Goal: Information Seeking & Learning: Learn about a topic

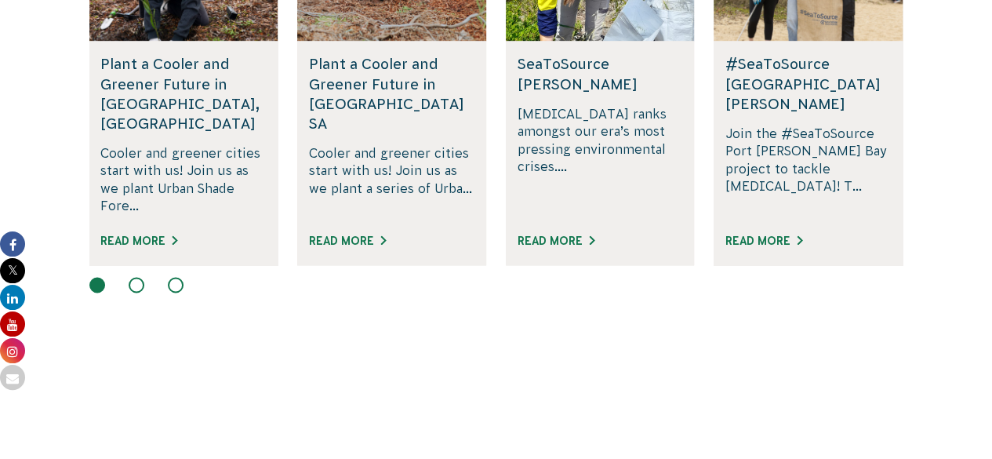
scroll to position [1167, 0]
click at [745, 234] on link "Read More" at bounding box center [763, 240] width 77 height 13
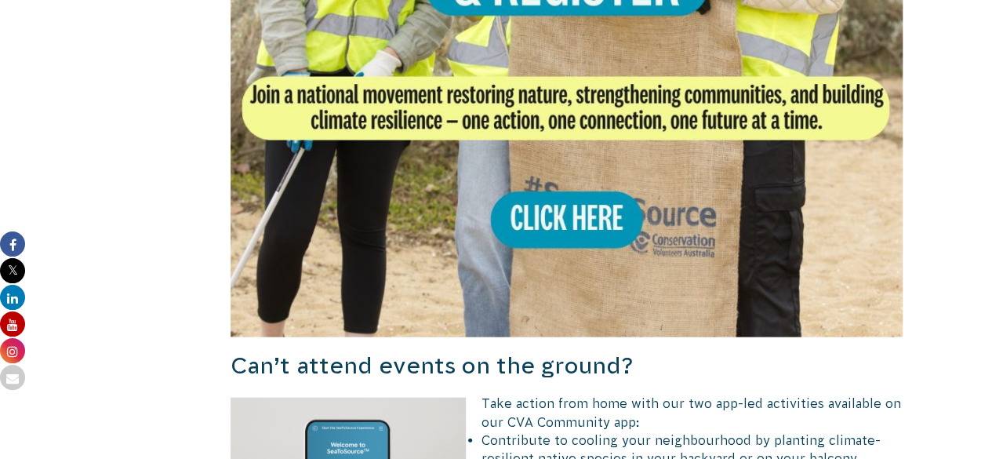
scroll to position [1537, 0]
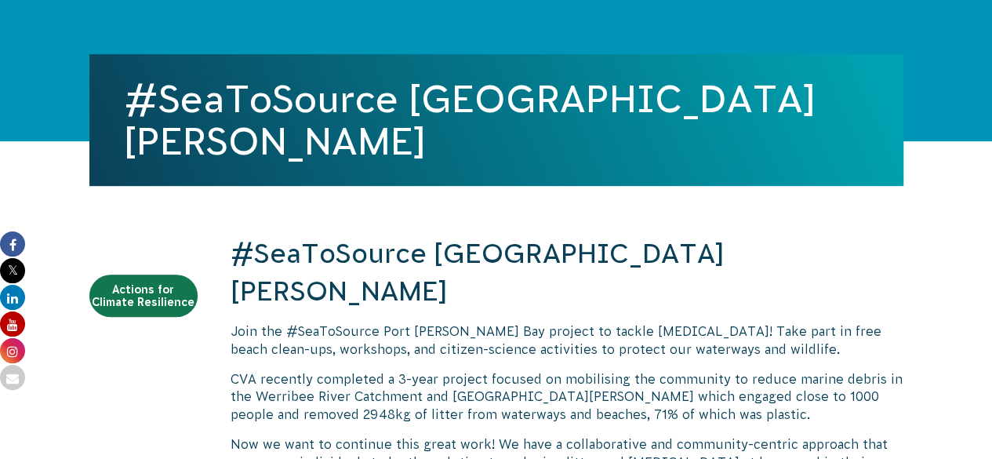
scroll to position [326, 0]
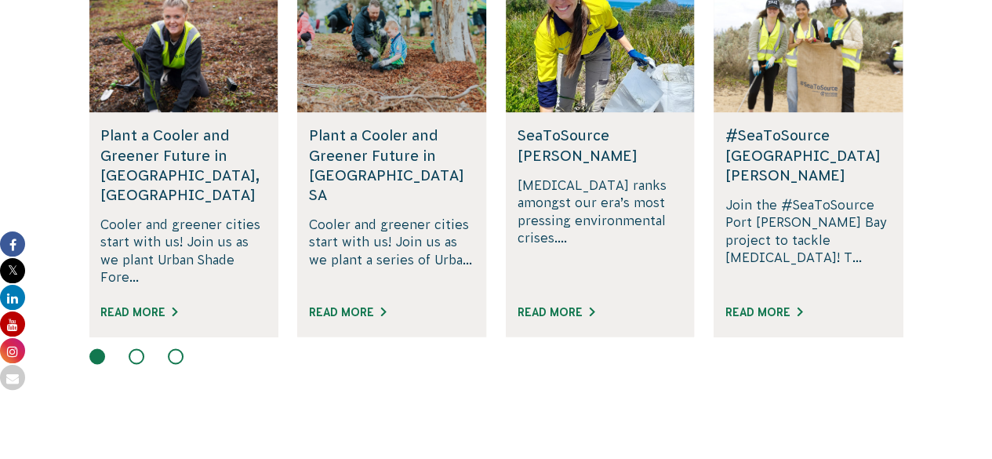
scroll to position [1091, 0]
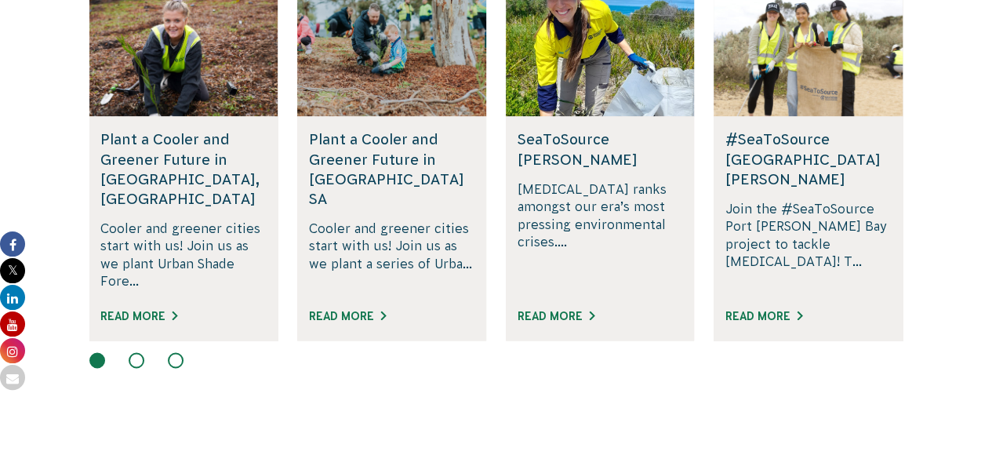
click at [129, 352] on button at bounding box center [137, 360] width 16 height 16
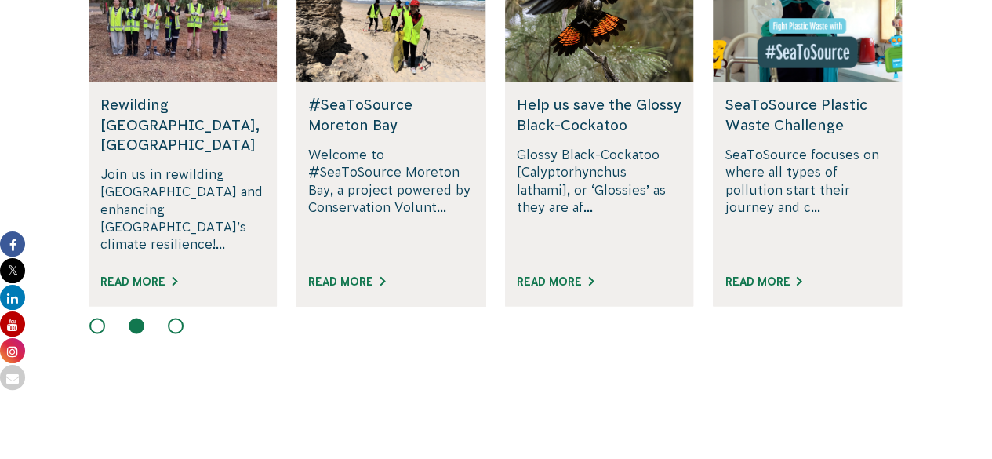
scroll to position [1094, 0]
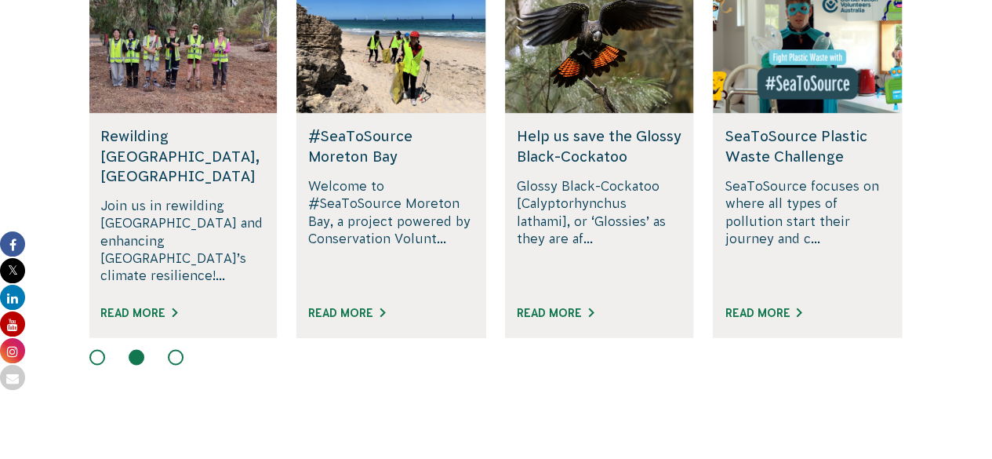
click at [748, 303] on div "Read More" at bounding box center [807, 320] width 165 height 35
click at [764, 307] on link "Read More" at bounding box center [763, 313] width 77 height 13
click at [177, 349] on button at bounding box center [176, 357] width 16 height 16
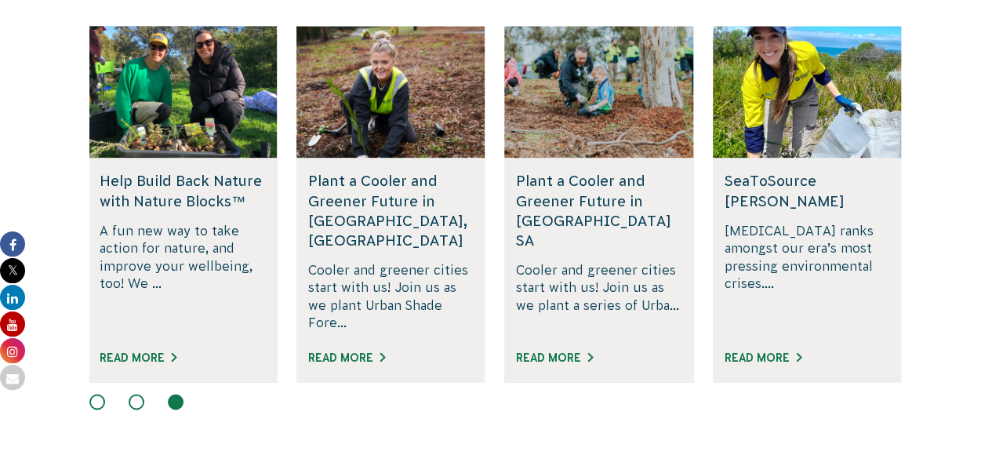
scroll to position [1048, 0]
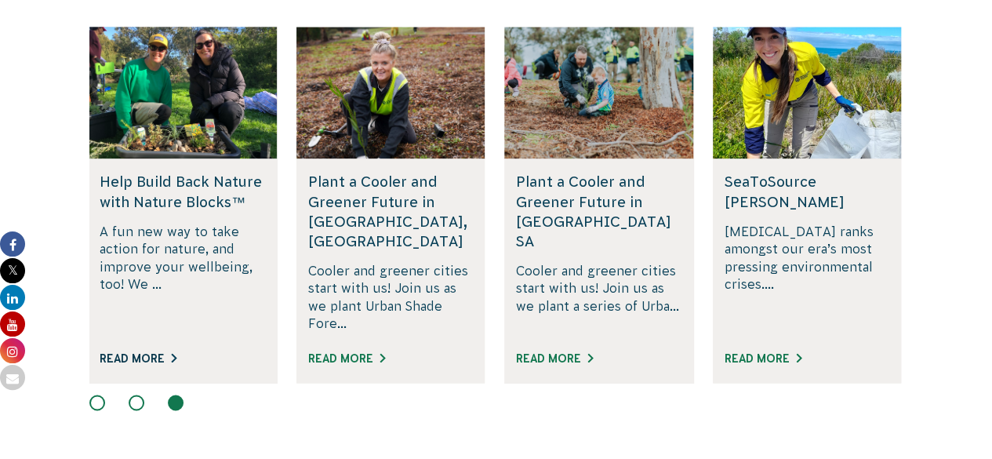
click at [151, 352] on link "Read More" at bounding box center [138, 358] width 77 height 13
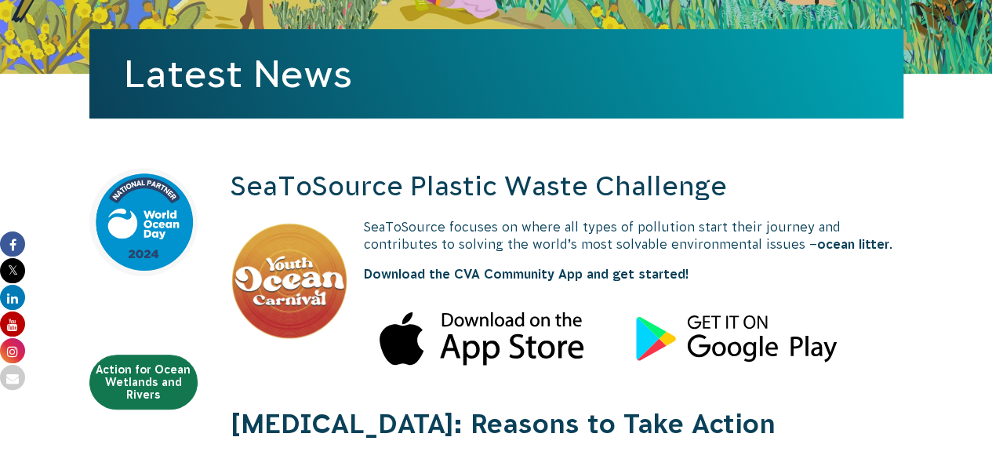
scroll to position [410, 0]
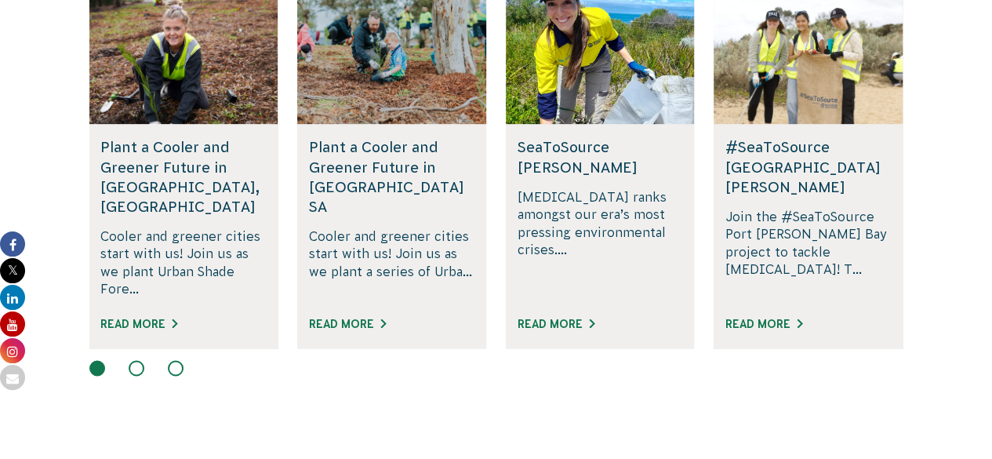
scroll to position [1094, 0]
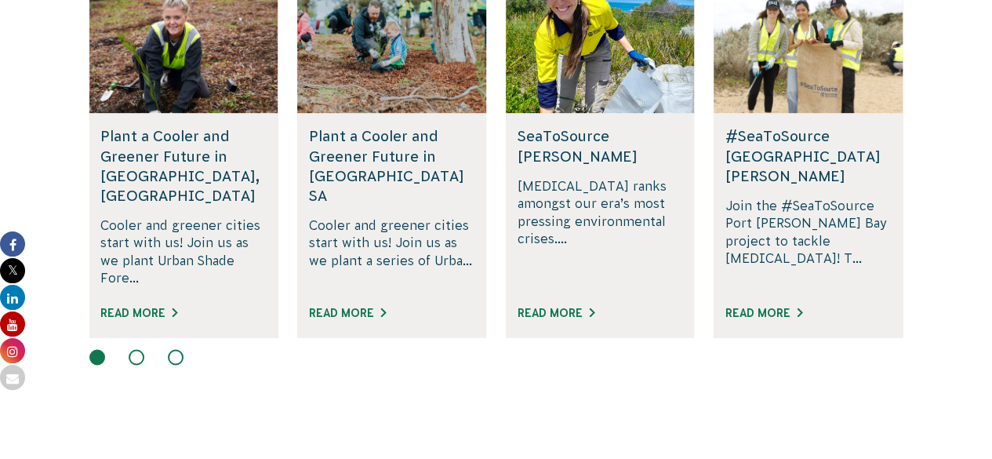
click at [754, 303] on div "Read More" at bounding box center [807, 320] width 165 height 35
click at [759, 307] on link "Read More" at bounding box center [763, 313] width 77 height 13
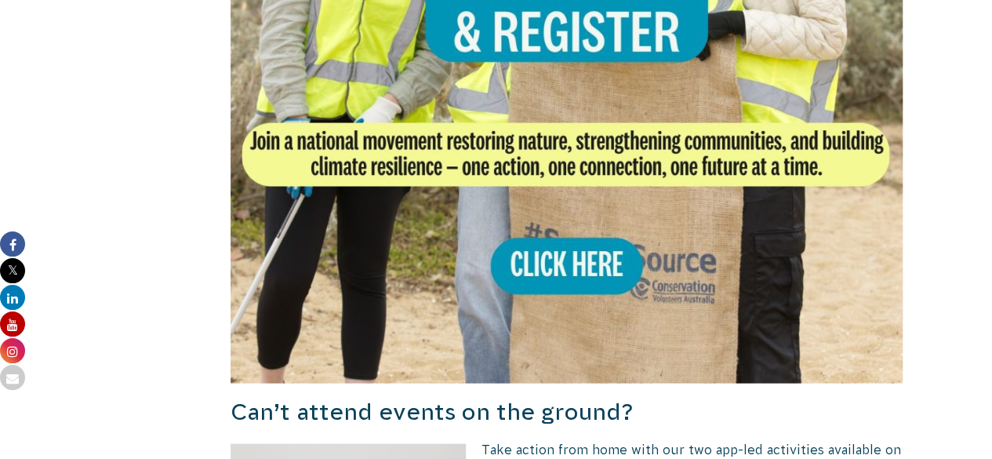
scroll to position [1490, 0]
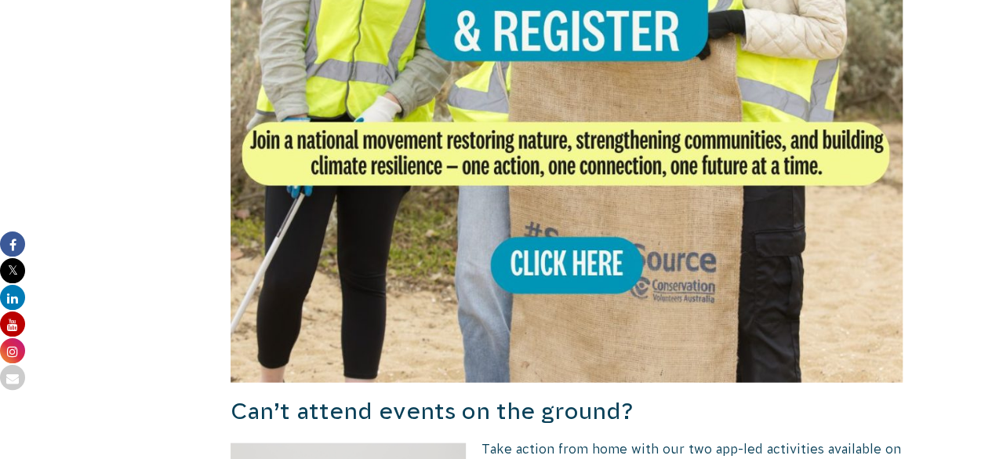
click at [532, 236] on img at bounding box center [567, 46] width 673 height 673
